Goal: Check status: Check status

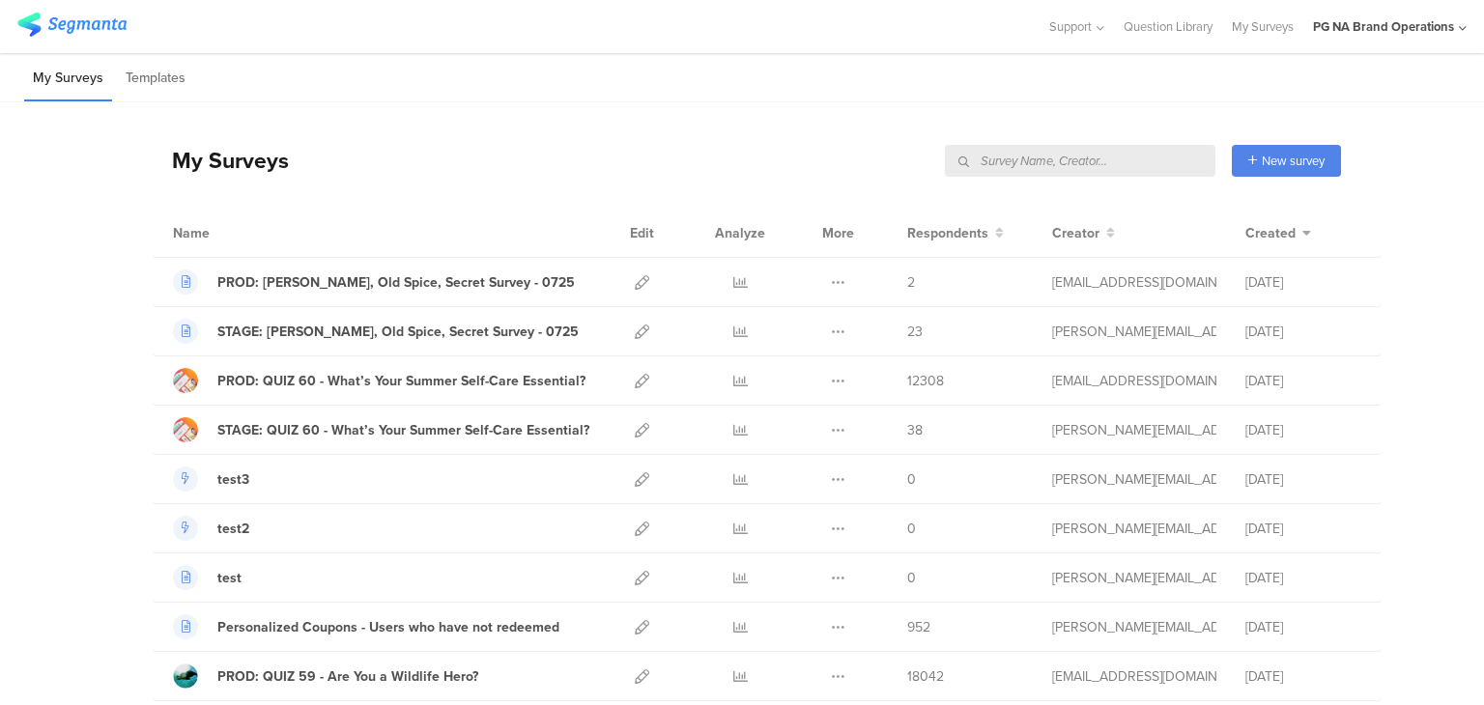
click at [1113, 152] on input "text" at bounding box center [1080, 161] width 271 height 32
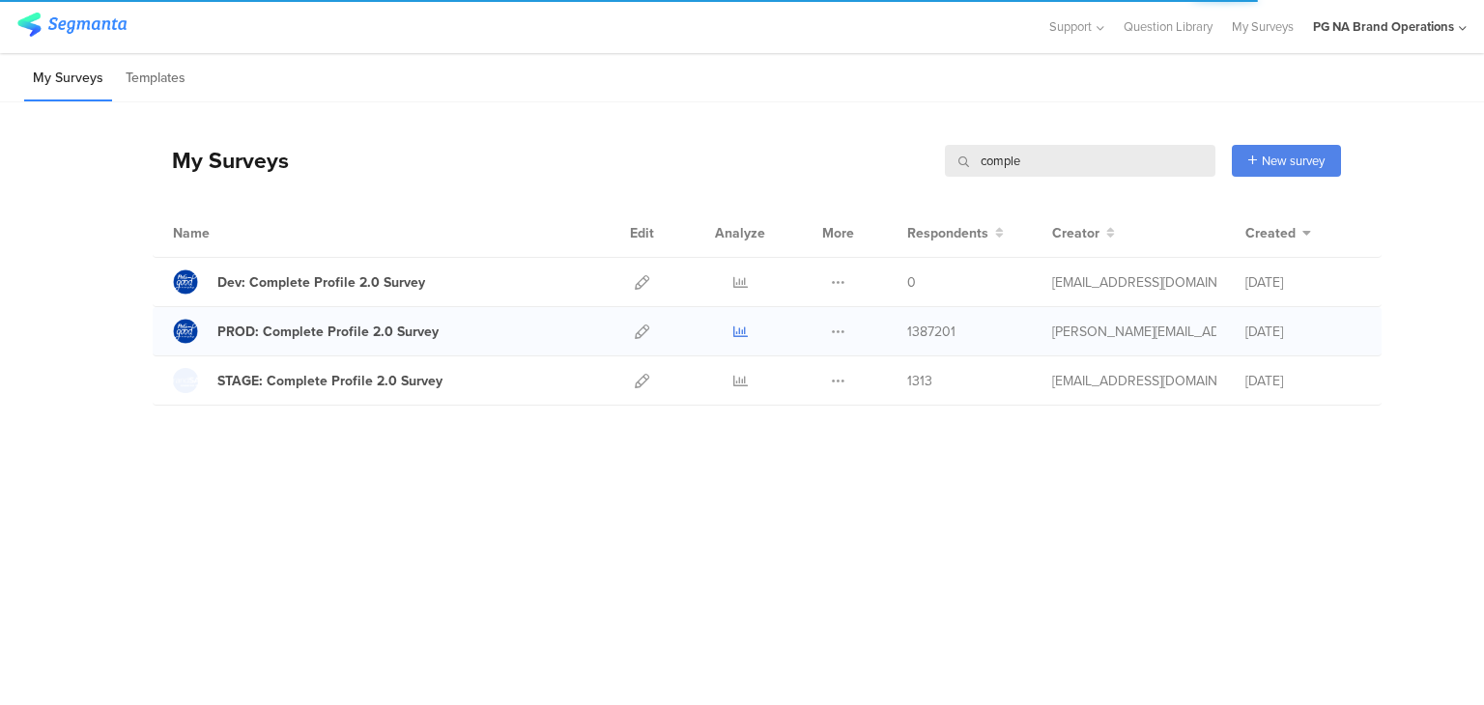
type input "comple"
click at [735, 328] on icon at bounding box center [740, 332] width 14 height 14
